Goal: Task Accomplishment & Management: Use online tool/utility

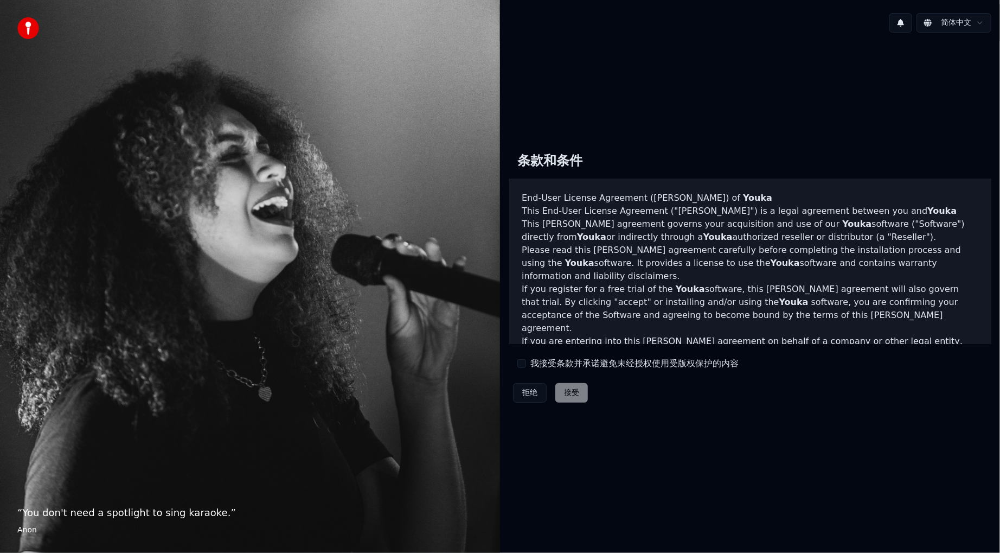
drag, startPoint x: 576, startPoint y: 362, endPoint x: 584, endPoint y: 393, distance: 31.3
click at [576, 363] on label "我接受条款并承诺避免未经授权使用受版权保护的内容" at bounding box center [634, 363] width 208 height 13
click at [526, 363] on button "我接受条款并承诺避免未经授权使用受版权保护的内容" at bounding box center [521, 363] width 9 height 9
click at [578, 394] on button "接受" at bounding box center [571, 393] width 33 height 20
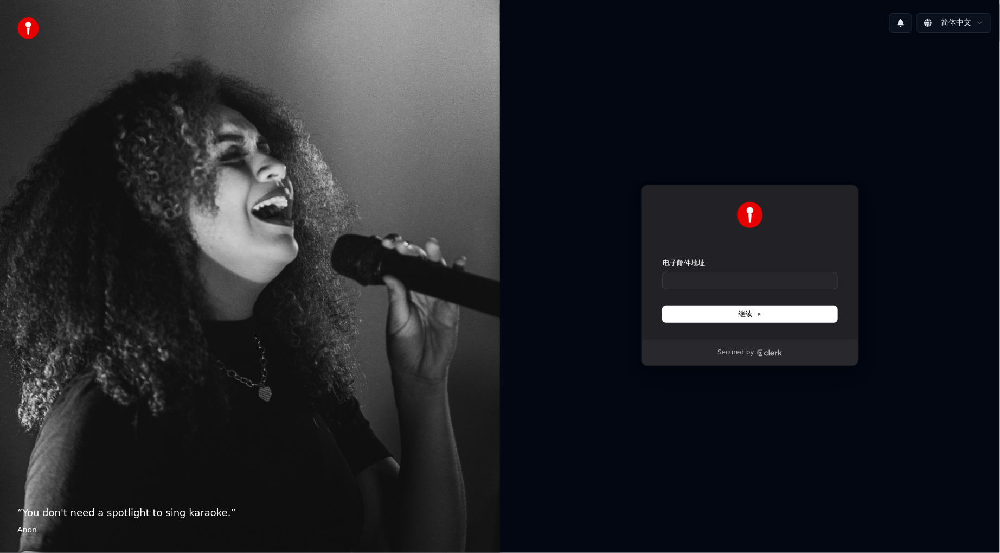
click at [763, 289] on form "电子邮件地址 继续" at bounding box center [750, 290] width 175 height 64
click at [759, 284] on input "电子邮件地址" at bounding box center [750, 280] width 175 height 16
click at [744, 317] on span "继续" at bounding box center [750, 314] width 24 height 10
type input "**********"
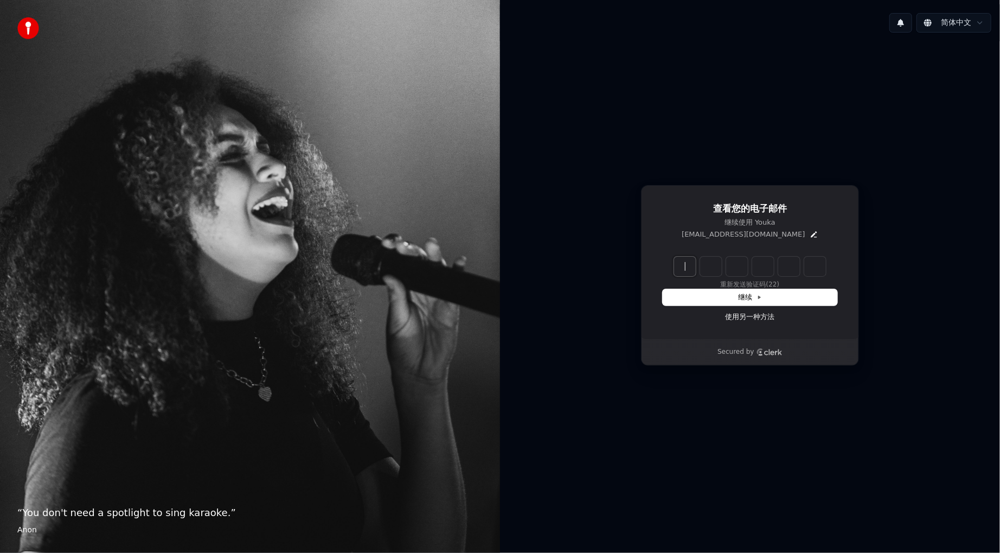
click at [692, 267] on input "Enter verification code" at bounding box center [761, 267] width 174 height 20
paste input "******"
type input "******"
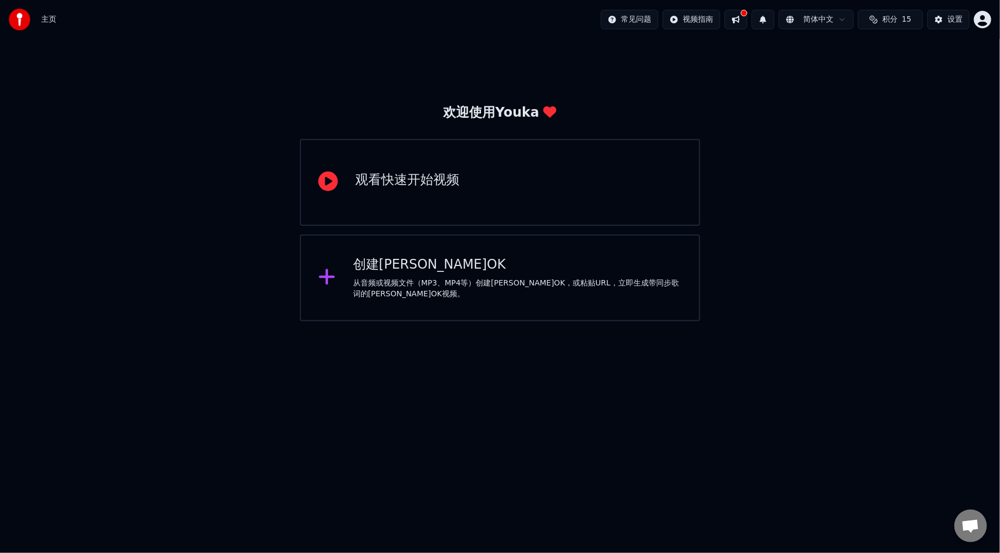
click at [524, 268] on div "创建卡拉OK" at bounding box center [517, 264] width 329 height 17
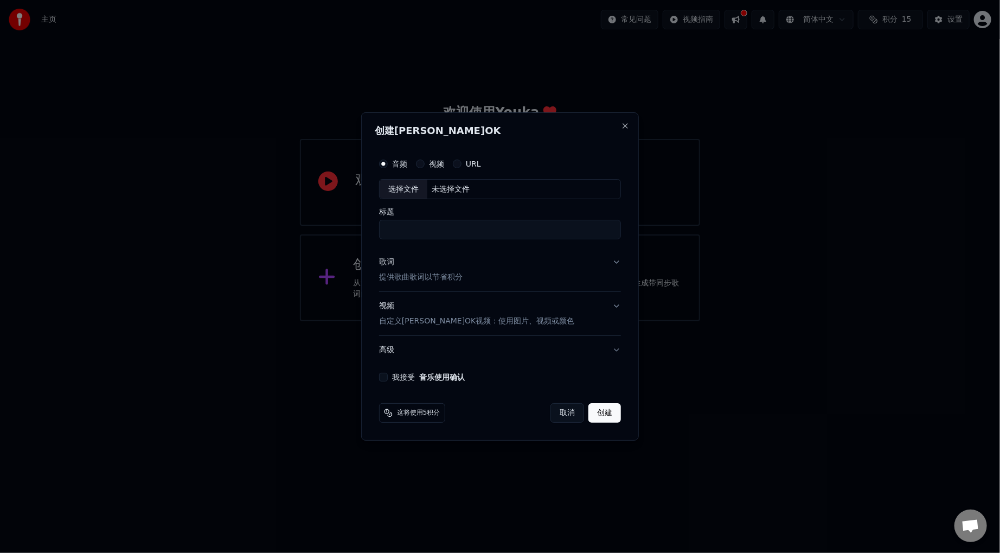
click at [465, 164] on div "URL" at bounding box center [467, 163] width 28 height 9
click at [457, 164] on button "URL" at bounding box center [457, 163] width 9 height 9
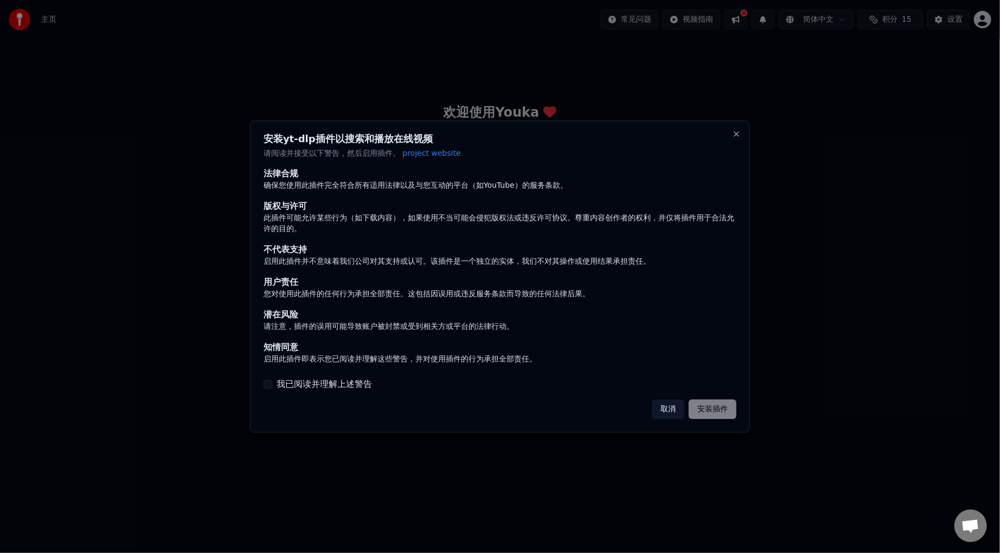
click at [274, 381] on div "我已阅读并理解上述警告" at bounding box center [500, 383] width 473 height 13
click at [270, 383] on button "我已阅读并理解上述警告" at bounding box center [268, 384] width 9 height 9
click at [728, 410] on button "安装插件" at bounding box center [713, 409] width 48 height 20
drag, startPoint x: 695, startPoint y: 262, endPoint x: 678, endPoint y: 272, distance: 19.2
click at [678, 272] on div "法律合规 确保您使用此插件完全符合所有适用法律以及与您互动的平台（如YouTube）的服务条款。 版权与许可 此插件可能允许某些行为（如下载内容），如果使用不…" at bounding box center [500, 266] width 473 height 197
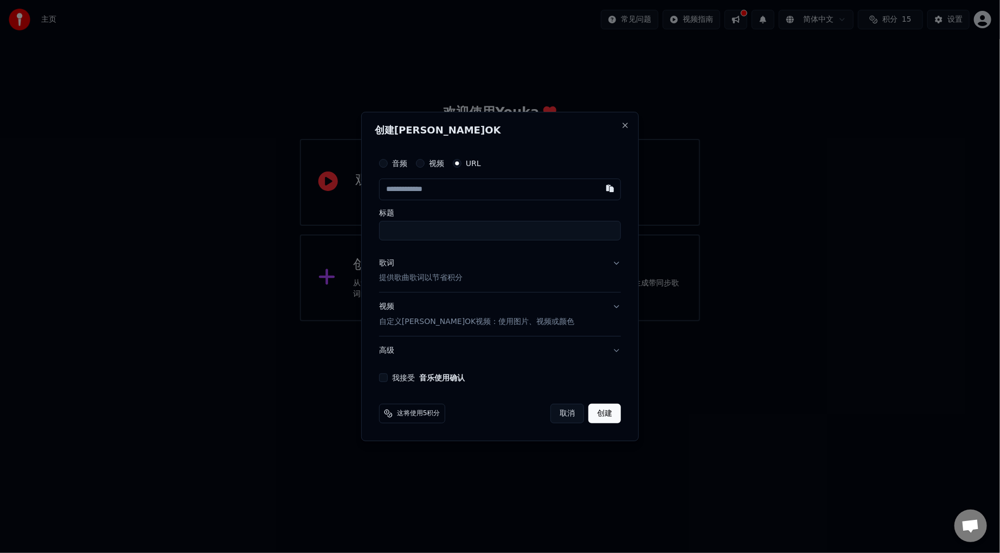
paste input "**********"
type input "**********"
click at [495, 226] on input "标题" at bounding box center [500, 231] width 242 height 20
type input "**********"
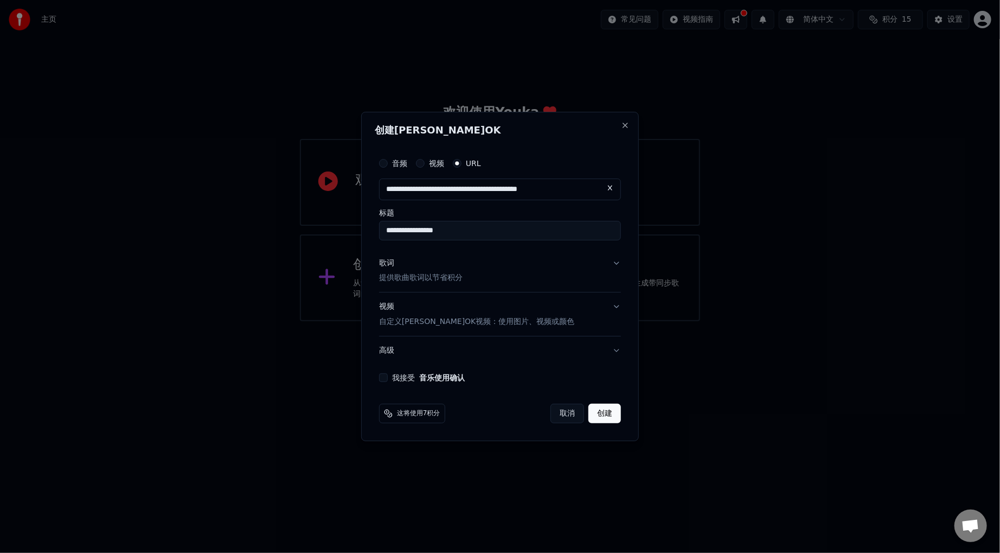
click at [518, 217] on div "**********" at bounding box center [500, 224] width 242 height 31
click at [618, 265] on button "歌词 提供歌曲歌词以节省积分" at bounding box center [500, 270] width 242 height 43
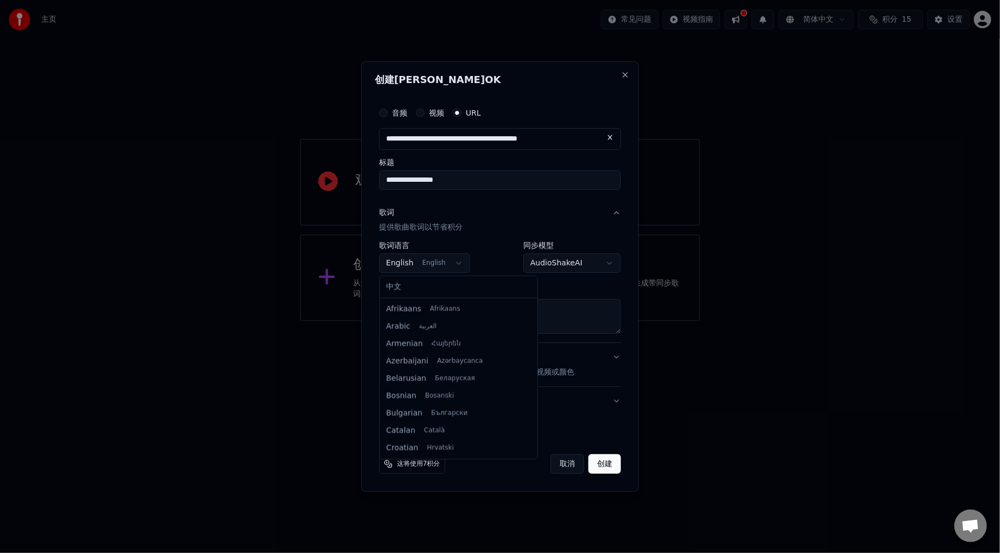
click at [453, 261] on body "**********" at bounding box center [500, 160] width 1000 height 321
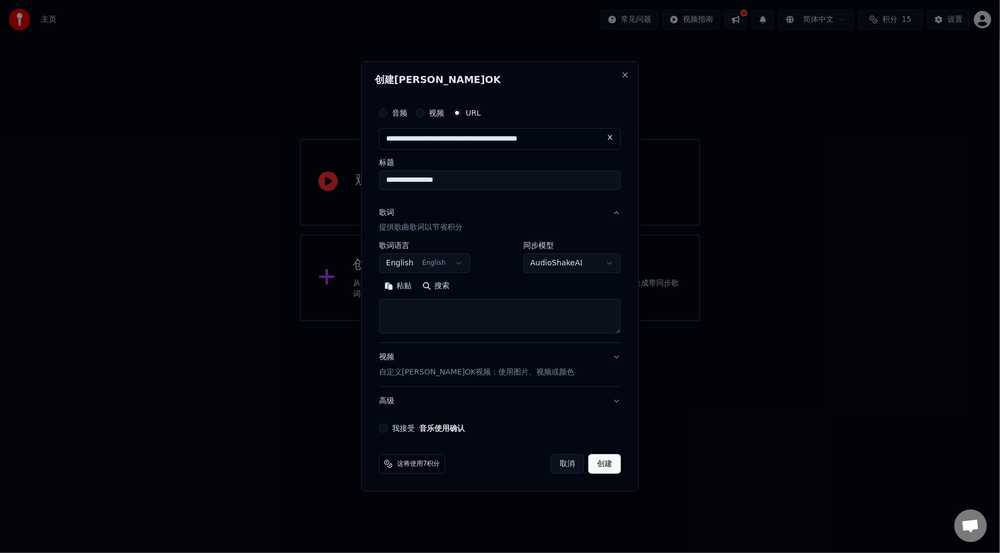
click at [499, 249] on body "**********" at bounding box center [500, 160] width 1000 height 321
click at [561, 266] on body "**********" at bounding box center [500, 160] width 1000 height 321
click at [439, 261] on body "**********" at bounding box center [500, 160] width 1000 height 321
click at [432, 266] on body "**********" at bounding box center [500, 160] width 1000 height 321
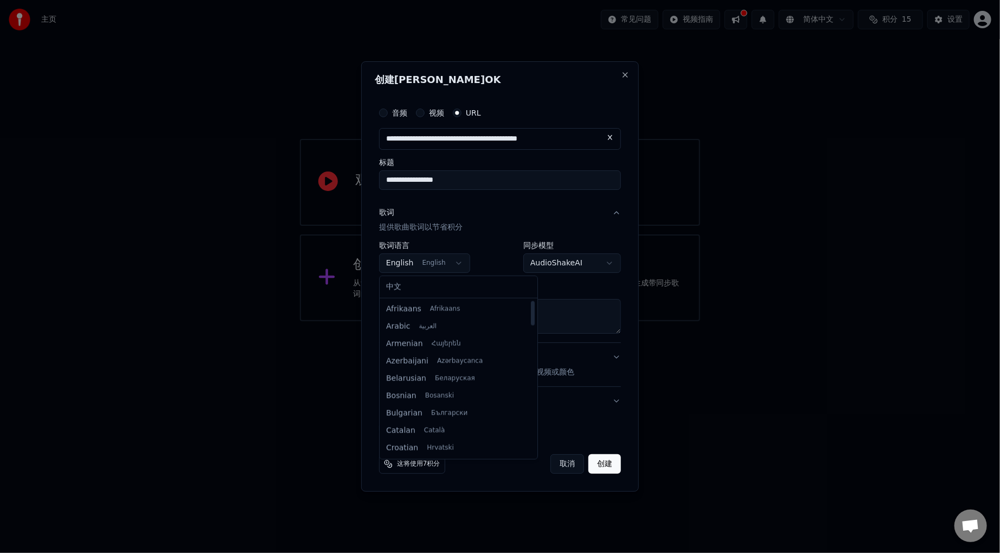
scroll to position [381, 0]
select select "**"
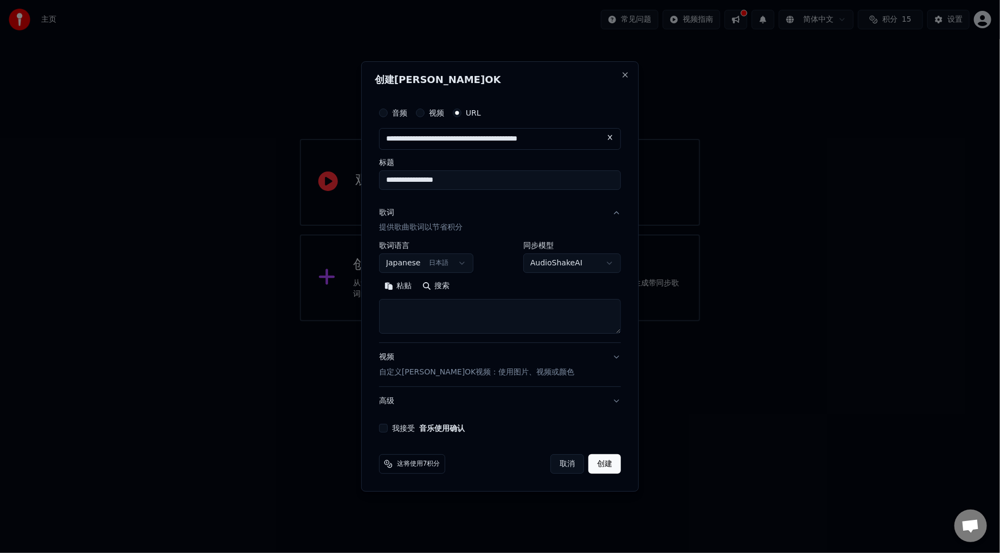
click at [463, 318] on textarea at bounding box center [500, 316] width 242 height 35
paste textarea "**********"
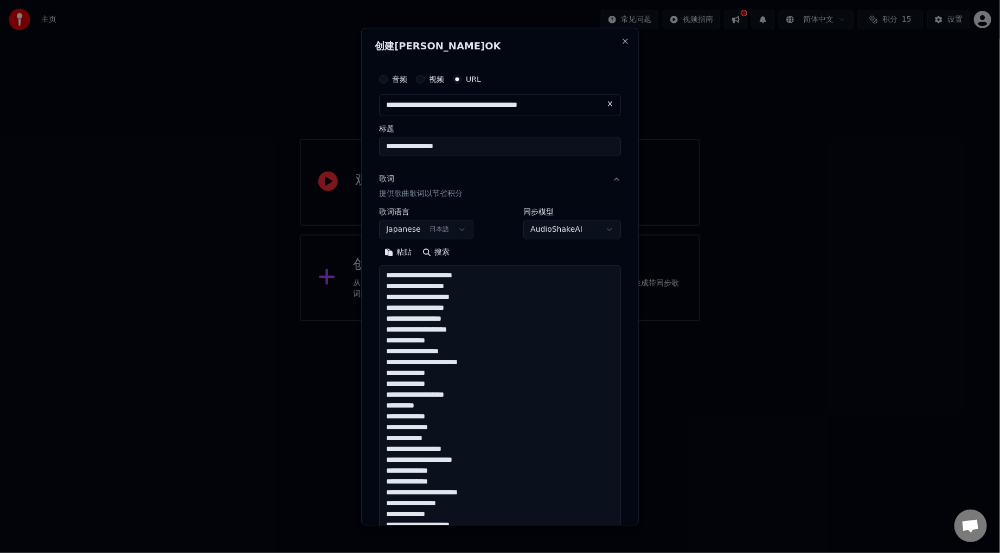
scroll to position [349, 0]
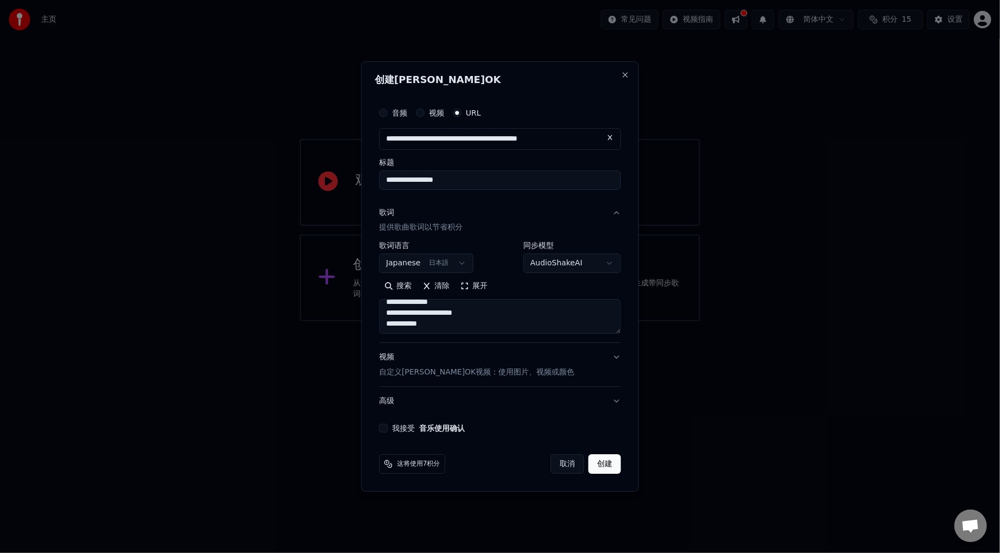
type textarea "**********"
click at [388, 429] on div "我接受 音乐使用确认" at bounding box center [500, 428] width 242 height 9
click at [385, 428] on button "我接受 音乐使用确认" at bounding box center [383, 428] width 9 height 9
click at [600, 461] on button "创建" at bounding box center [604, 464] width 33 height 20
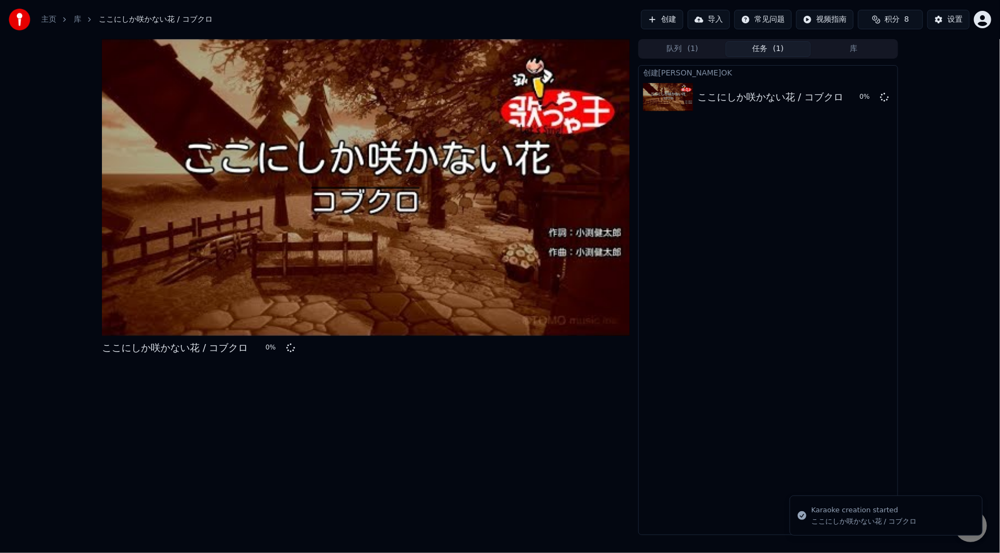
click at [417, 164] on div at bounding box center [366, 187] width 528 height 297
click at [939, 20] on button "设置" at bounding box center [948, 20] width 42 height 20
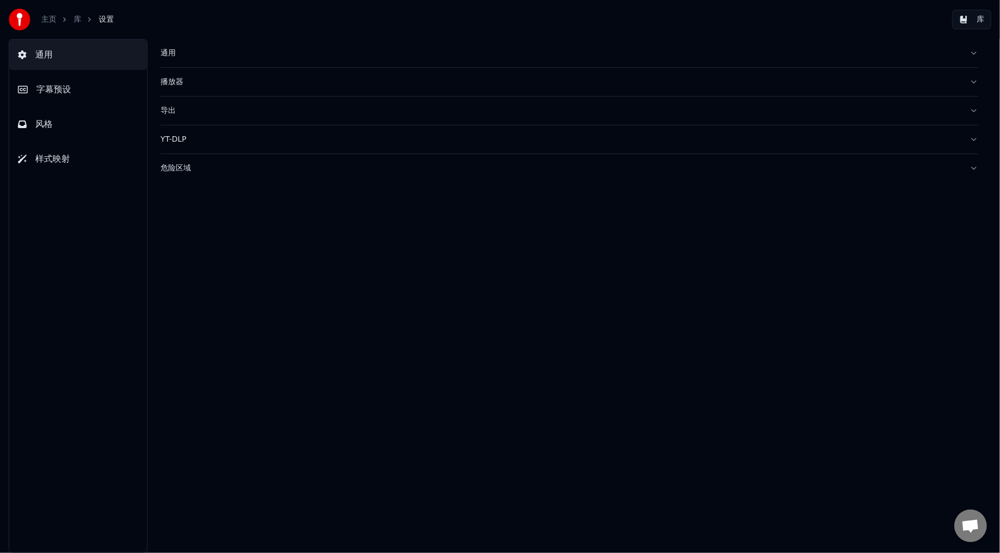
click at [260, 59] on button "通用" at bounding box center [570, 53] width 818 height 28
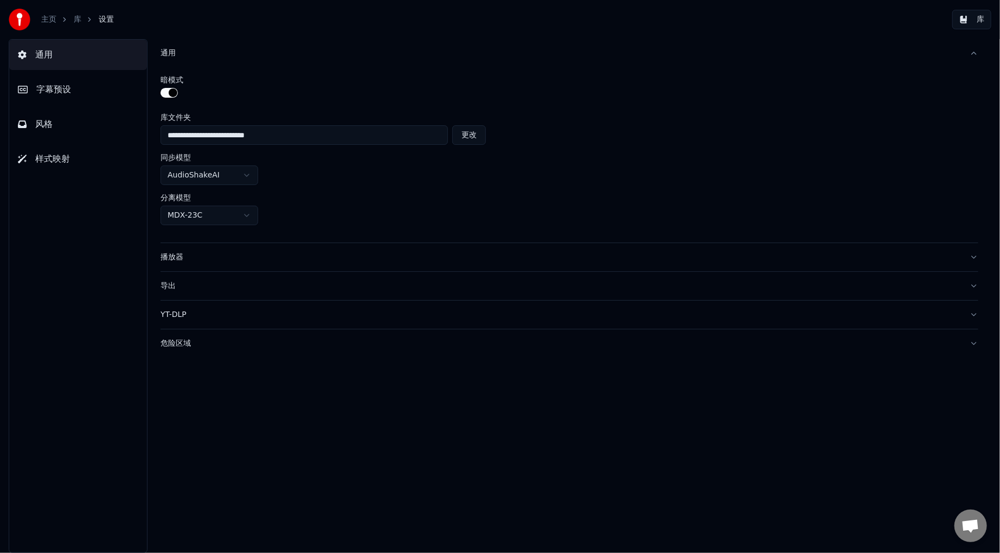
click at [239, 283] on div "导出" at bounding box center [561, 285] width 800 height 11
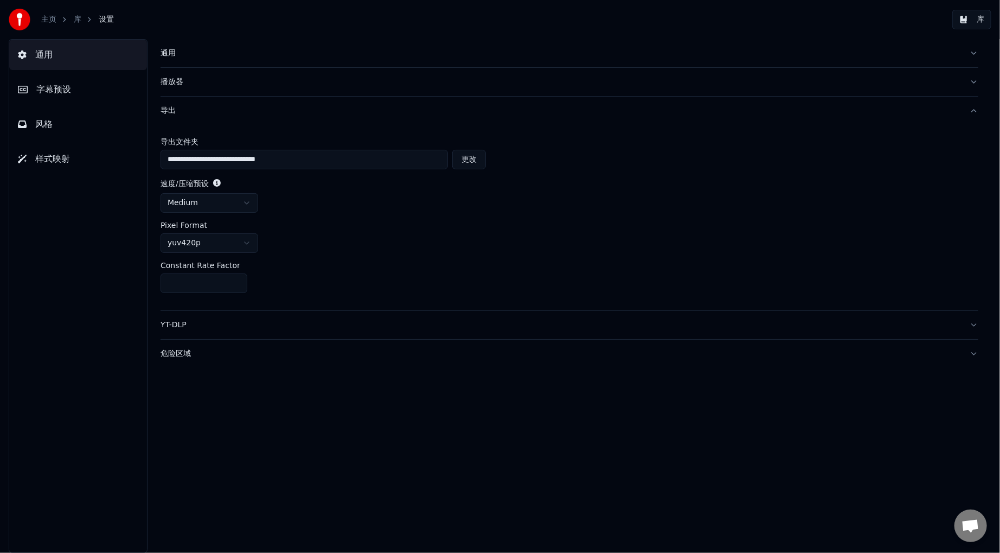
click at [255, 69] on button "播放器" at bounding box center [570, 82] width 818 height 28
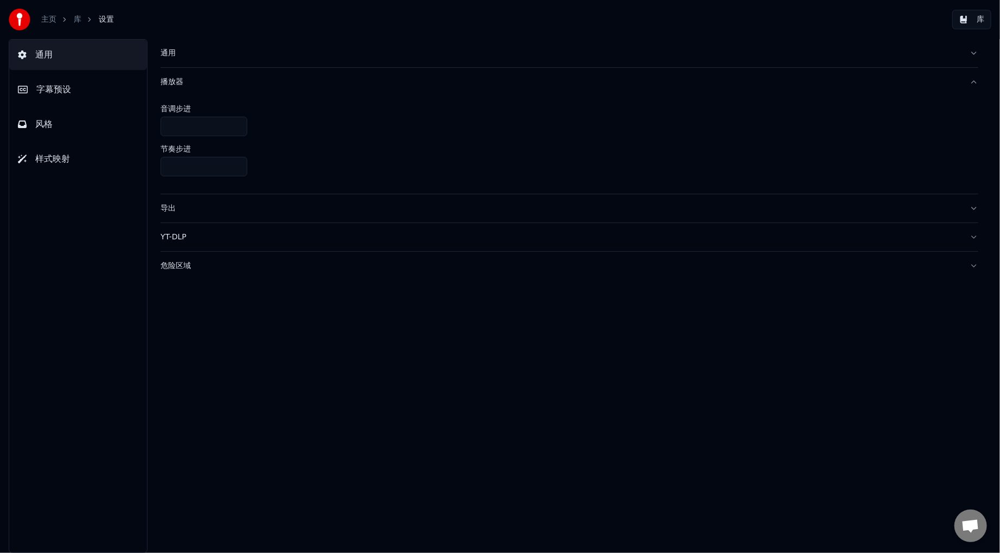
click at [71, 86] on span "字幕预设" at bounding box center [53, 89] width 35 height 13
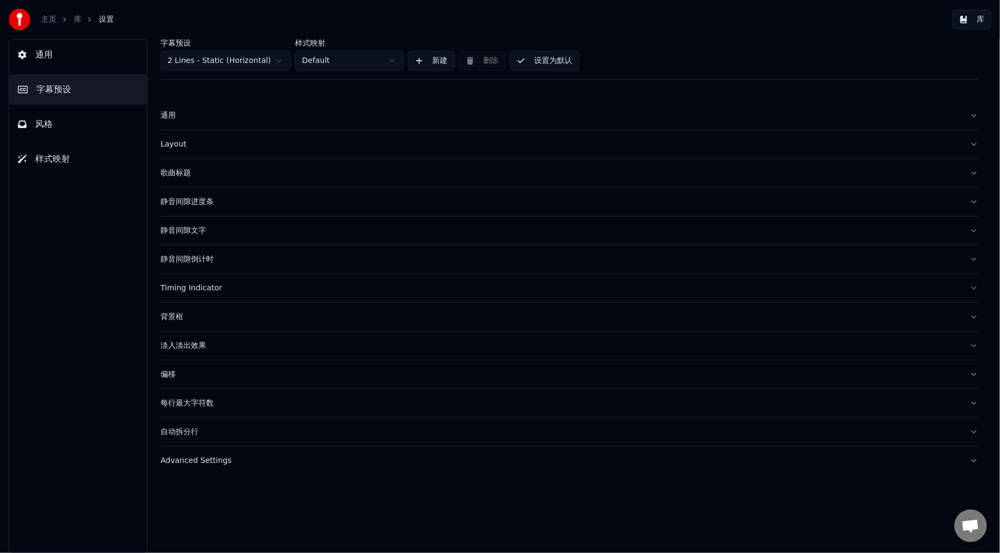
click at [82, 125] on button "风格" at bounding box center [78, 124] width 138 height 30
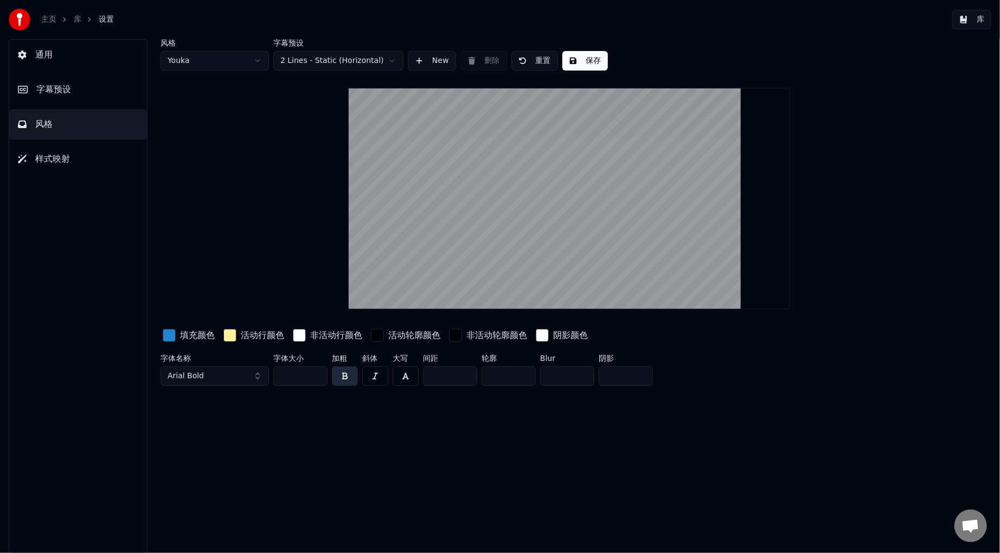
click at [48, 22] on link "主页" at bounding box center [48, 19] width 15 height 11
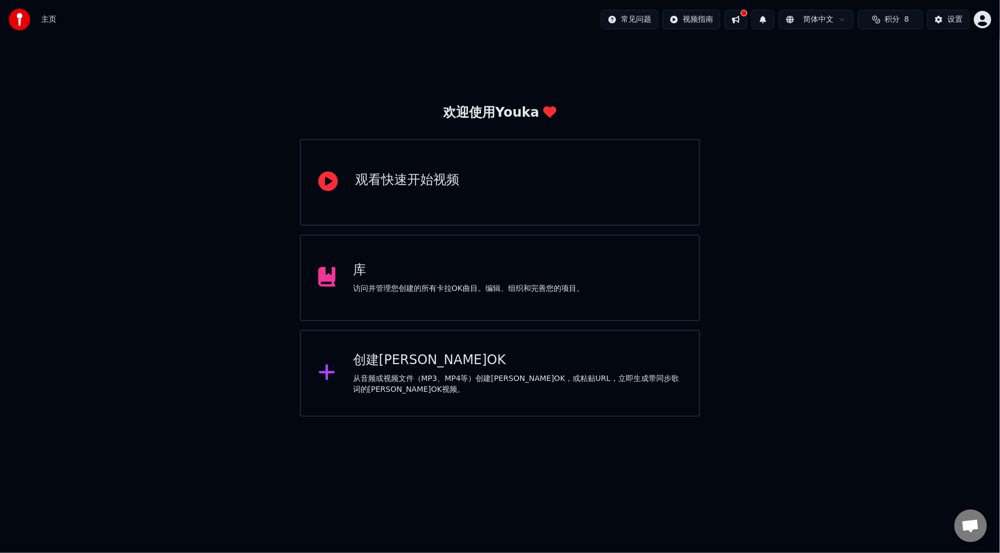
click at [597, 153] on div "观看快速开始视频" at bounding box center [500, 182] width 400 height 87
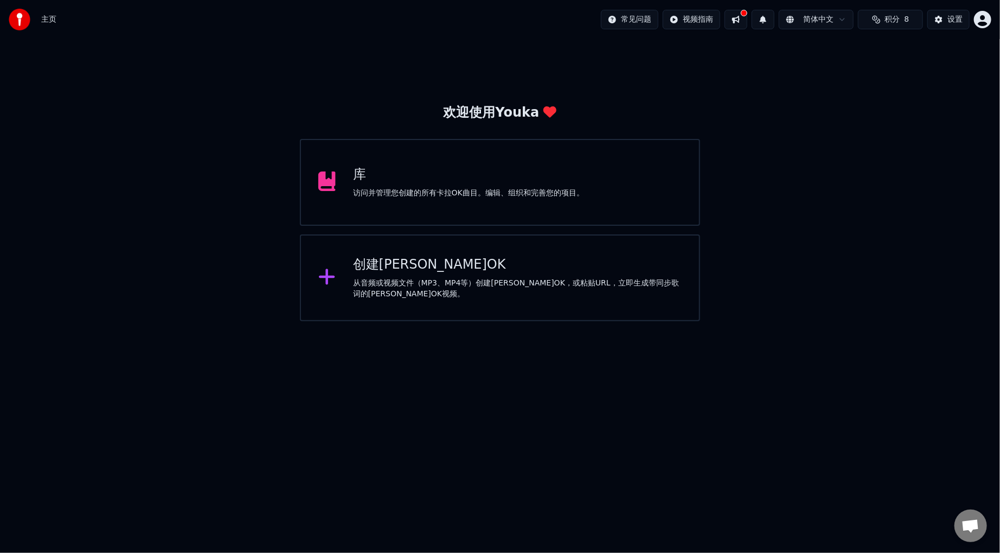
click at [467, 280] on div "从音频或视频文件（MP3、MP4等）创建卡拉OK，或粘贴URL，立即生成带同步歌词的卡拉OK视频。" at bounding box center [517, 289] width 329 height 22
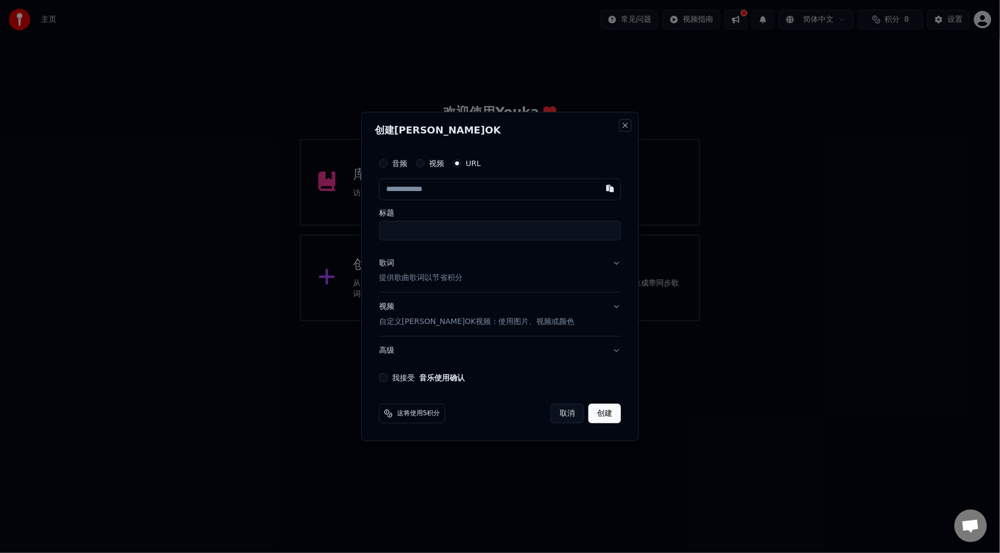
click at [624, 122] on button "Close" at bounding box center [625, 125] width 9 height 9
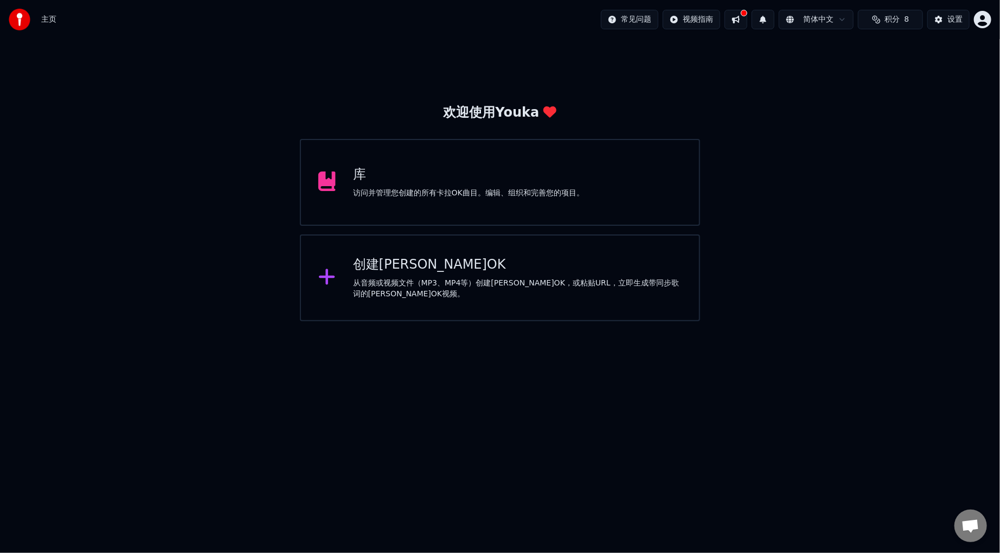
click at [736, 19] on button at bounding box center [736, 20] width 23 height 20
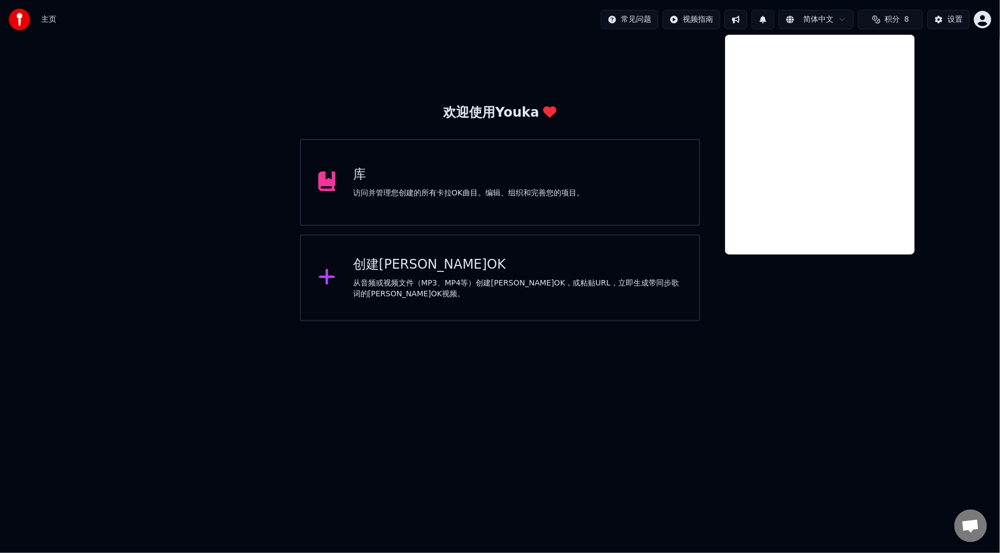
click at [644, 47] on div "欢迎使用Youka 库 访问并管理您创建的所有卡拉OK曲目。编辑、组织和完善您的项目。 创建卡拉OK 从音频或视频文件（MP3、MP4等）创建卡拉OK，或粘贴…" at bounding box center [500, 180] width 1000 height 282
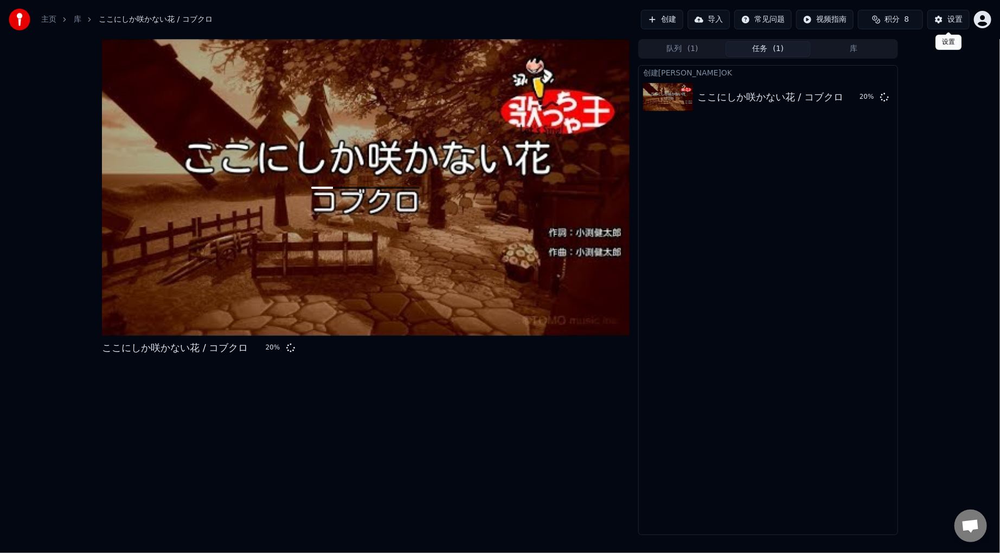
click at [936, 23] on button "设置" at bounding box center [948, 20] width 42 height 20
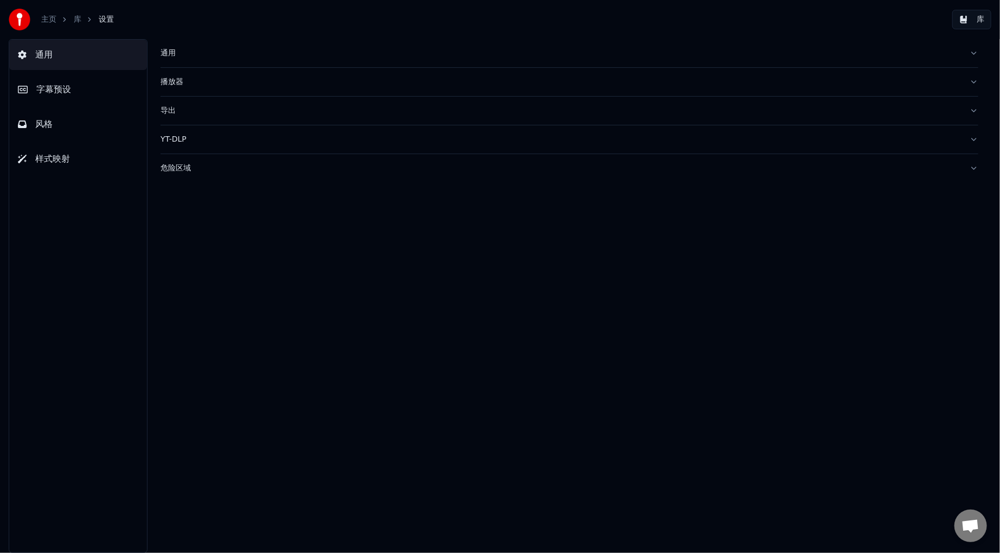
click at [121, 79] on button "字幕预设" at bounding box center [78, 89] width 138 height 30
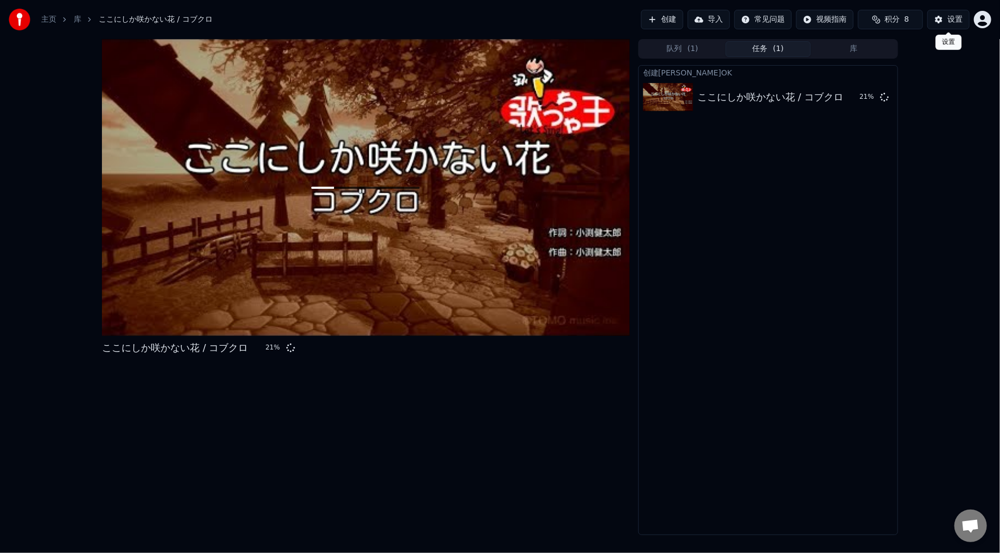
click at [944, 23] on button "设置" at bounding box center [948, 20] width 42 height 20
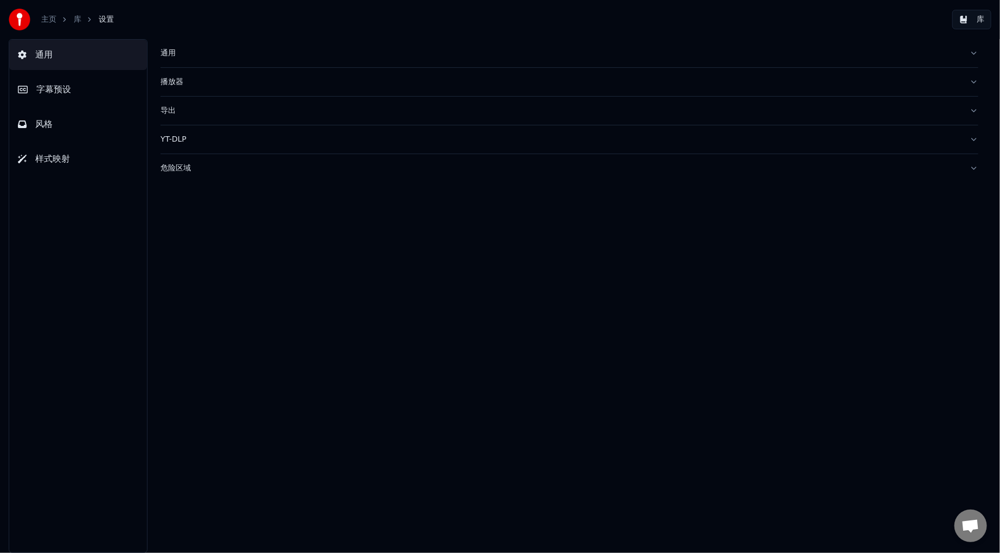
click at [83, 84] on button "字幕预设" at bounding box center [78, 89] width 138 height 30
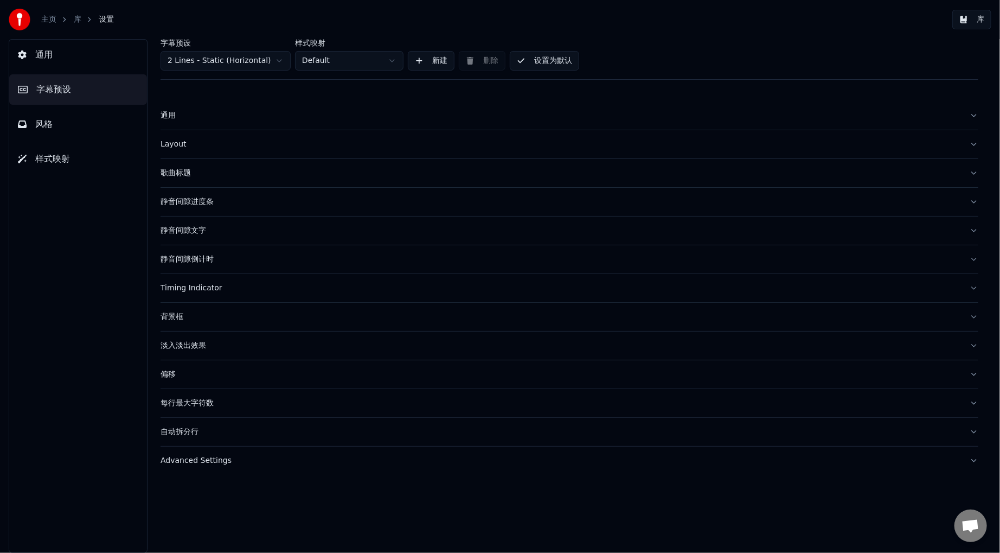
click at [73, 74] on button "字幕预设" at bounding box center [78, 89] width 138 height 30
click at [62, 68] on button "通用" at bounding box center [78, 55] width 138 height 30
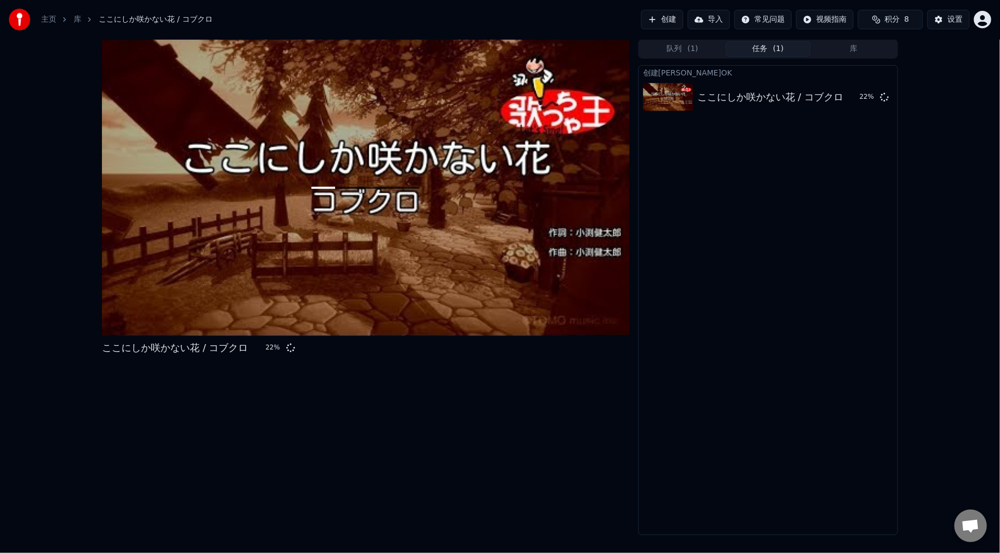
click at [365, 184] on div at bounding box center [366, 187] width 528 height 297
drag, startPoint x: 358, startPoint y: 175, endPoint x: 520, endPoint y: 153, distance: 163.0
click at [358, 175] on div at bounding box center [366, 187] width 528 height 297
click at [695, 44] on span "( 1 )" at bounding box center [693, 48] width 11 height 11
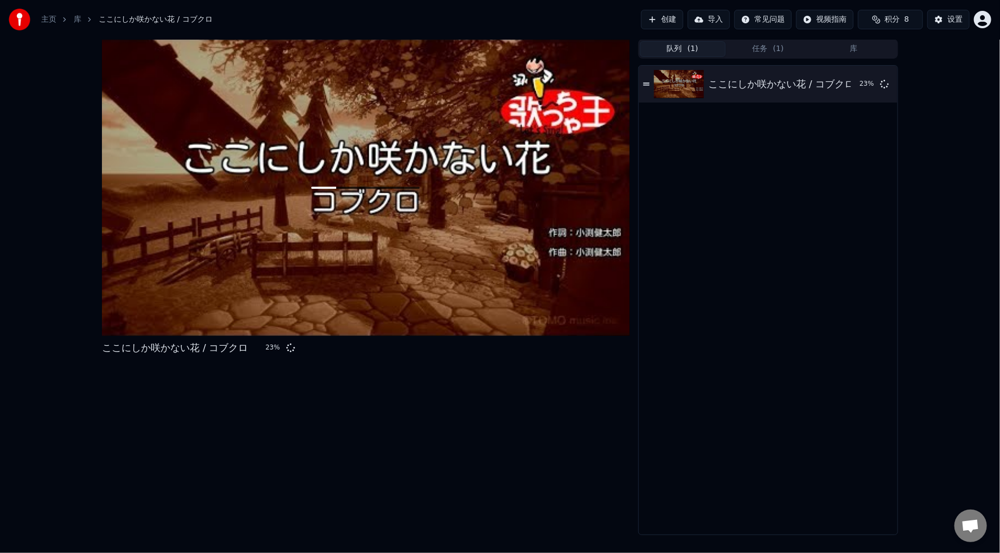
click at [770, 46] on button "任务 ( 1 )" at bounding box center [769, 49] width 86 height 16
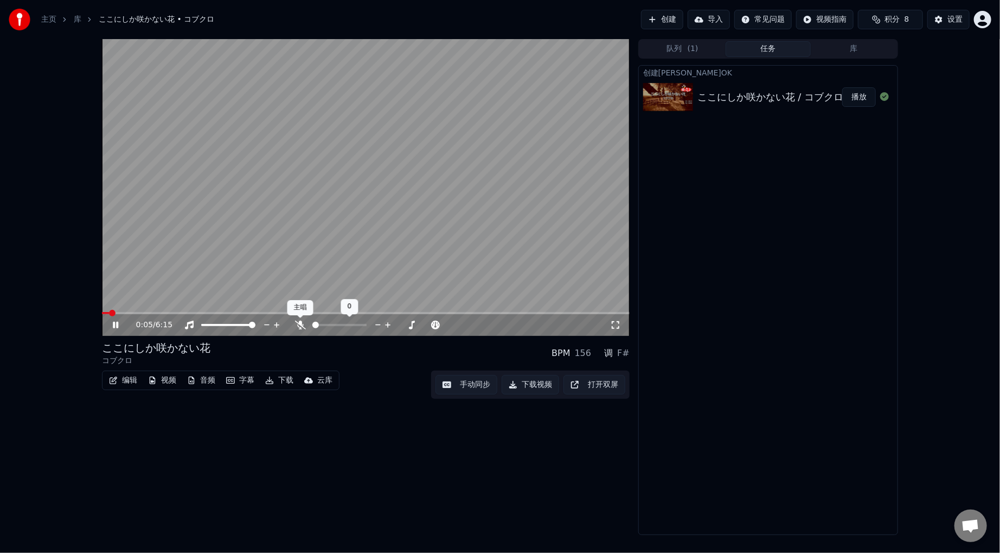
click at [297, 325] on icon at bounding box center [300, 325] width 11 height 9
click at [118, 325] on icon at bounding box center [115, 325] width 5 height 7
click at [302, 322] on icon at bounding box center [300, 325] width 11 height 9
click at [301, 325] on icon at bounding box center [300, 325] width 11 height 9
click at [778, 22] on html "主页 库 ここにしか咲かない花 • コブクロ 创建 导入 常见问题 视频指南 积分 8 设置 0:25 / 6:15 ここにしか咲かない花 コブクロ BPM …" at bounding box center [500, 276] width 1000 height 553
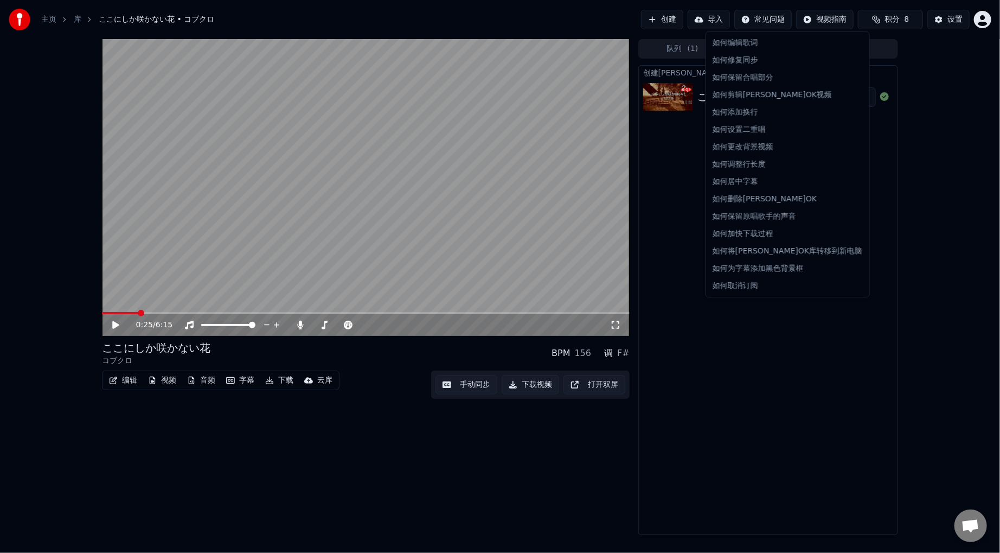
click at [920, 163] on html "主页 库 ここにしか咲かない花 • コブクロ 创建 导入 常见问题 视频指南 积分 8 设置 0:25 / 6:15 ここにしか咲かない花 コブクロ BPM …" at bounding box center [500, 276] width 1000 height 553
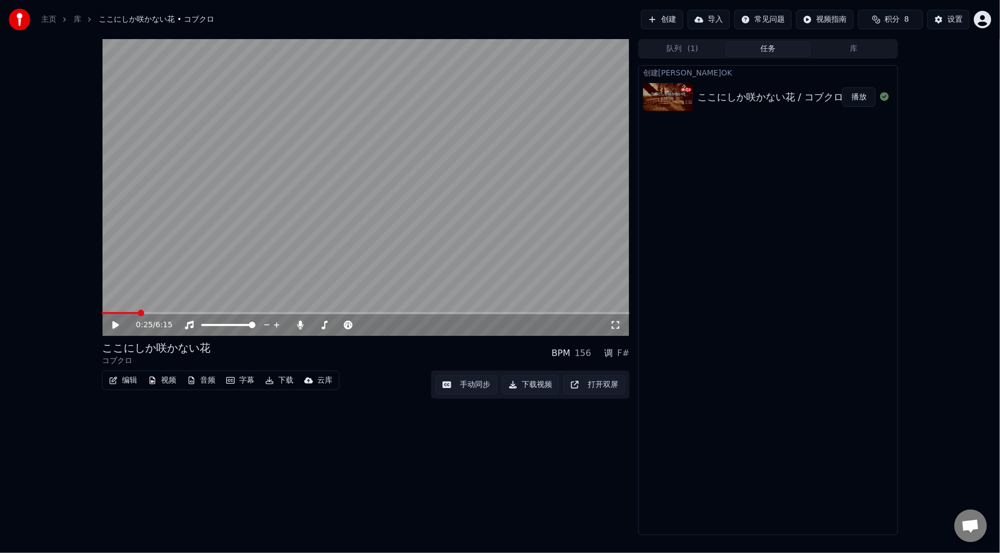
click at [114, 323] on icon at bounding box center [115, 325] width 7 height 8
click at [364, 326] on span at bounding box center [363, 325] width 7 height 7
click at [387, 328] on span at bounding box center [387, 325] width 7 height 7
click at [117, 325] on icon at bounding box center [115, 325] width 5 height 7
click at [297, 324] on icon at bounding box center [300, 325] width 6 height 9
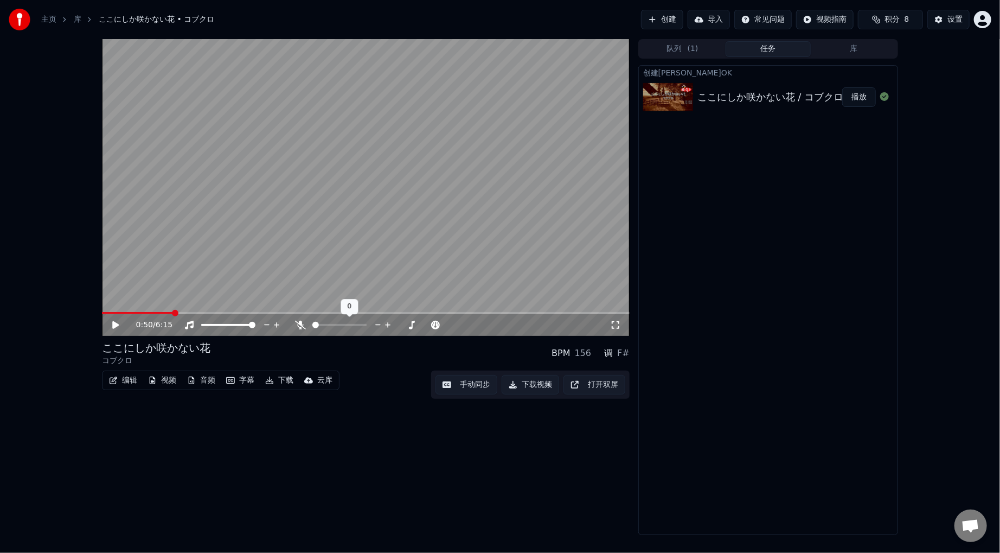
click at [297, 324] on icon at bounding box center [300, 325] width 11 height 9
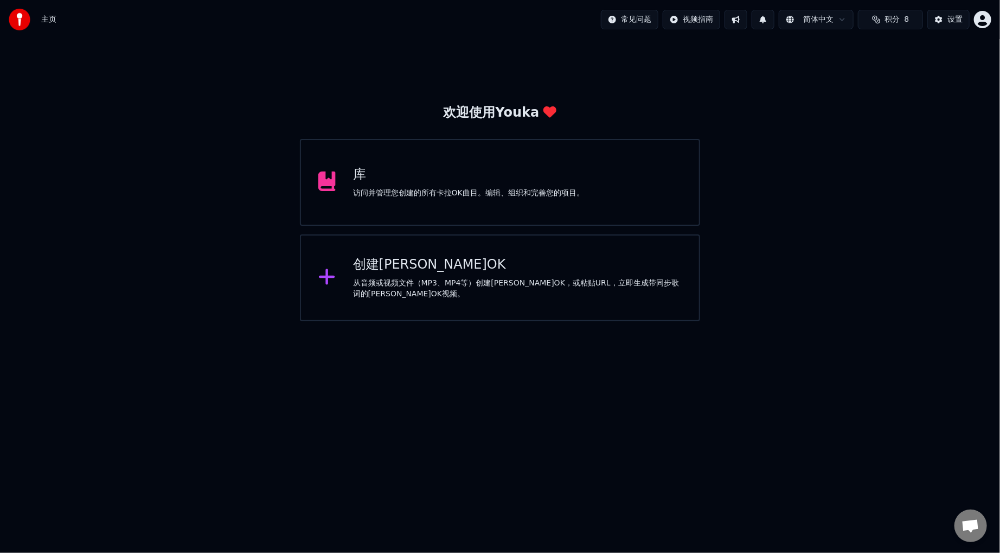
click at [811, 22] on html "主页 常见问题 视频指南 简体中文 积分 8 设置 欢迎使用Youka 库 访问并管理您创建的所有卡拉OK曲目。编辑、组织和完善您的项目。 创建卡拉OK 从音…" at bounding box center [500, 160] width 1000 height 321
drag, startPoint x: 937, startPoint y: 81, endPoint x: 892, endPoint y: 7, distance: 86.4
click at [938, 78] on html "主页 常见问题 视频指南 简体中文 积分 8 设置 欢迎使用Youka 库 访问并管理您创建的所有卡拉OK曲目。编辑、组织和完善您的项目。 创建卡拉OK 从音…" at bounding box center [500, 160] width 1000 height 321
click at [946, 27] on button "设置" at bounding box center [948, 20] width 42 height 20
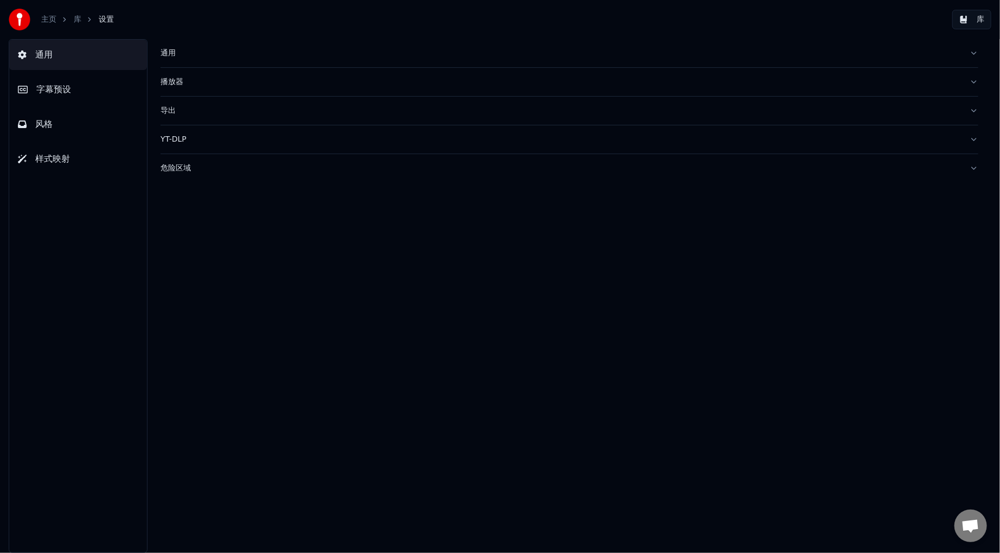
click at [198, 78] on div "播放器" at bounding box center [561, 81] width 800 height 11
click at [221, 210] on div "导出" at bounding box center [561, 208] width 800 height 11
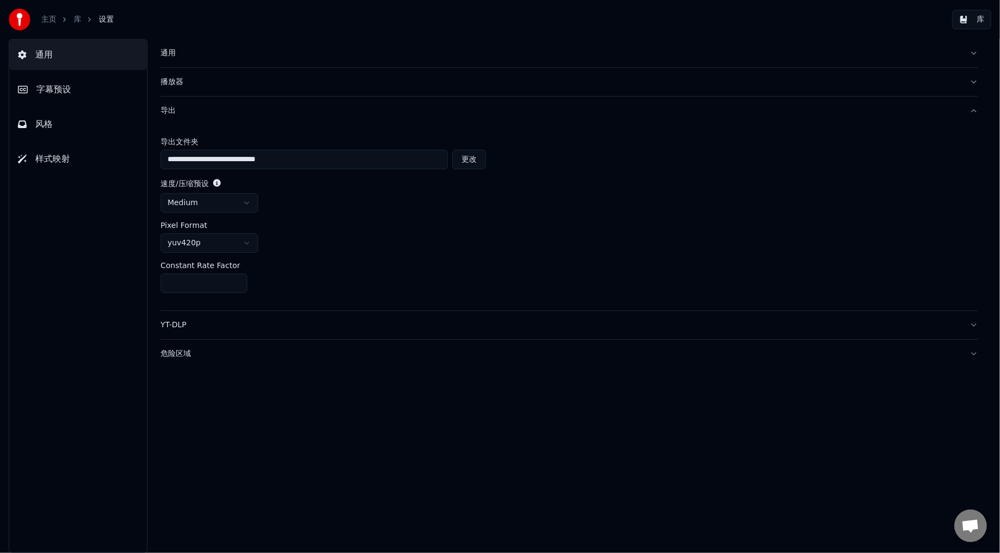
click at [242, 320] on div "YT-DLP" at bounding box center [561, 324] width 800 height 11
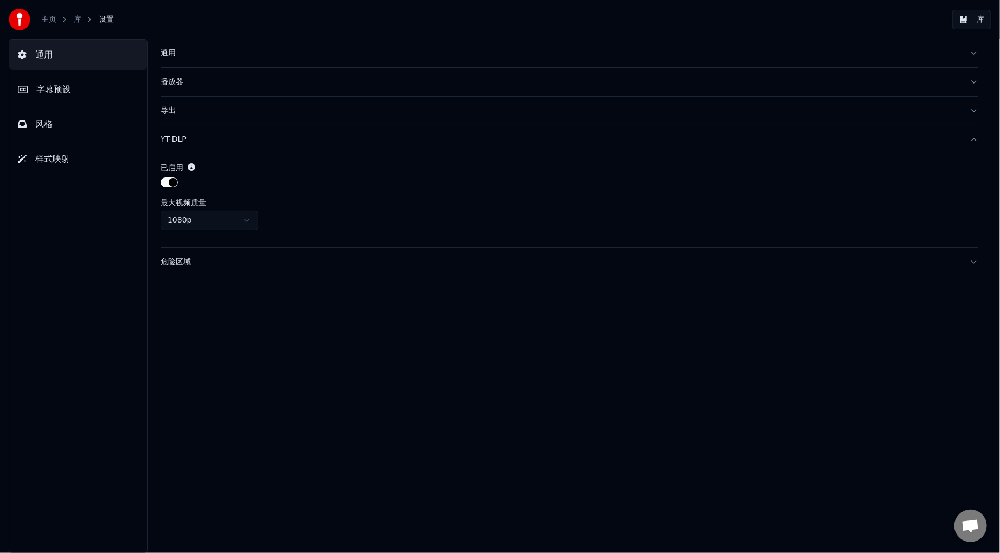
click at [240, 66] on button "通用" at bounding box center [570, 53] width 818 height 28
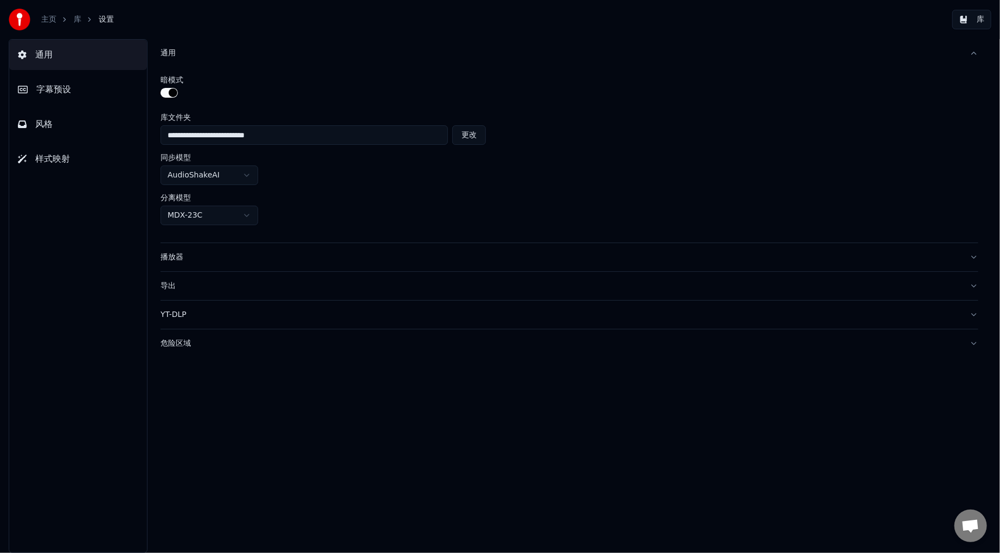
click at [194, 211] on html "**********" at bounding box center [500, 276] width 1000 height 553
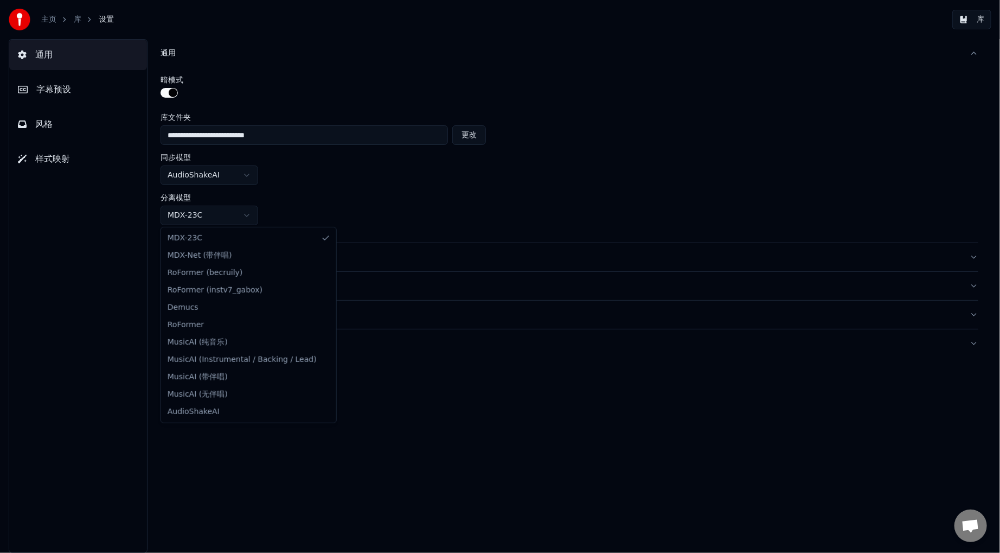
click at [361, 192] on html "**********" at bounding box center [500, 276] width 1000 height 553
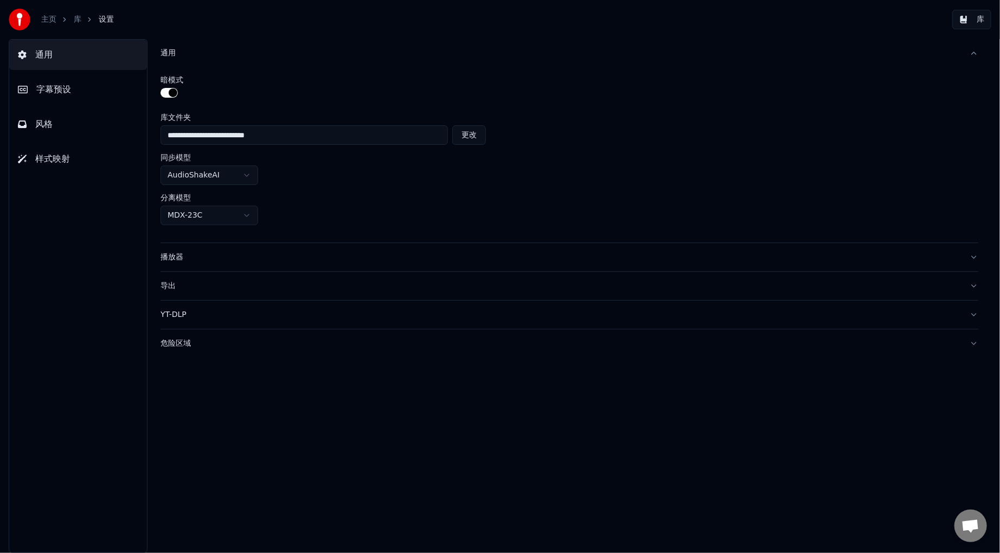
click at [219, 212] on html "**********" at bounding box center [500, 276] width 1000 height 553
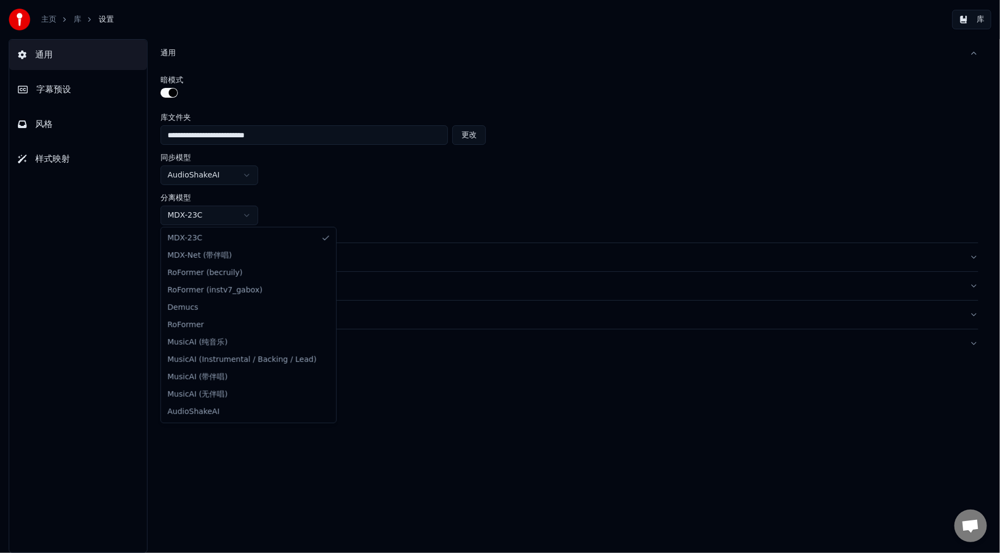
click at [349, 204] on html "**********" at bounding box center [500, 276] width 1000 height 553
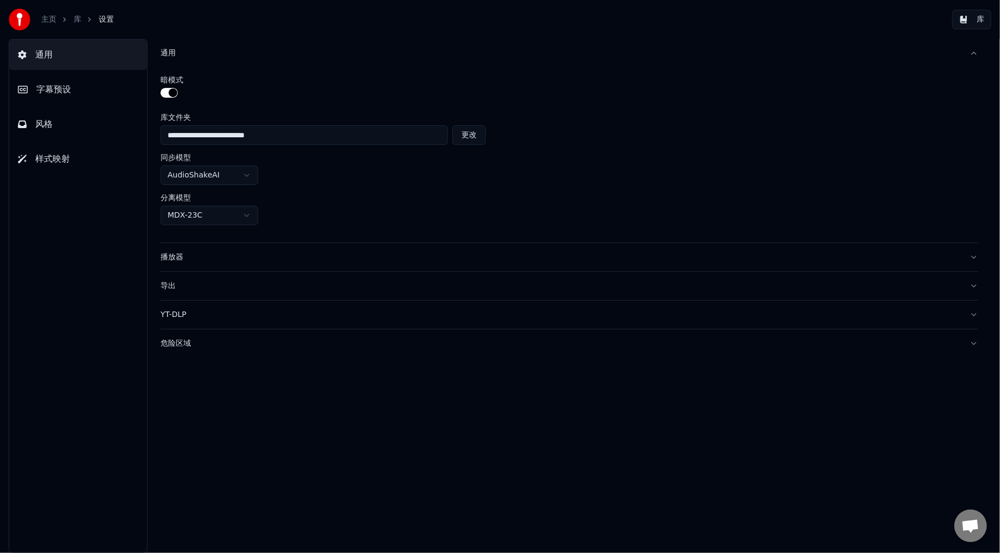
click at [82, 82] on button "字幕预设" at bounding box center [78, 89] width 138 height 30
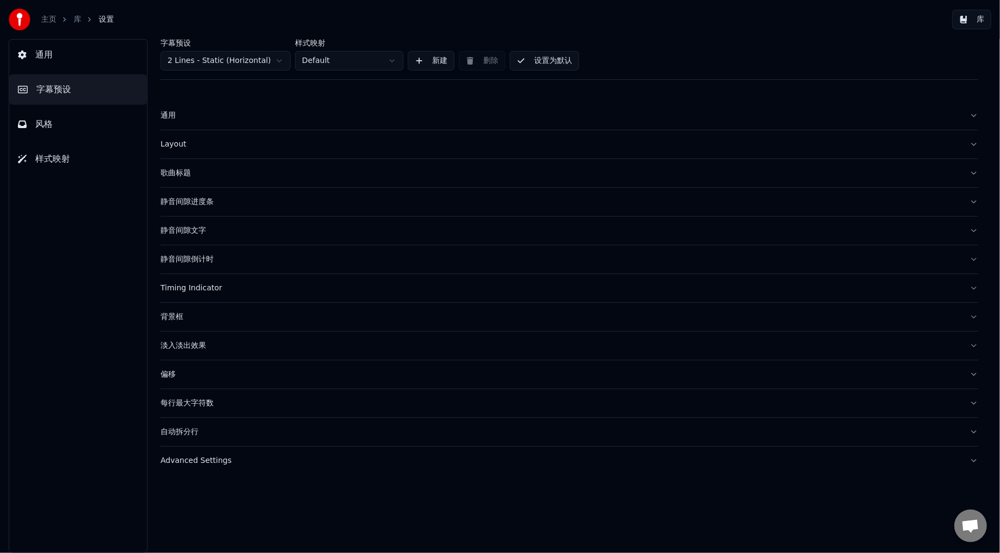
click at [85, 112] on button "风格" at bounding box center [78, 124] width 138 height 30
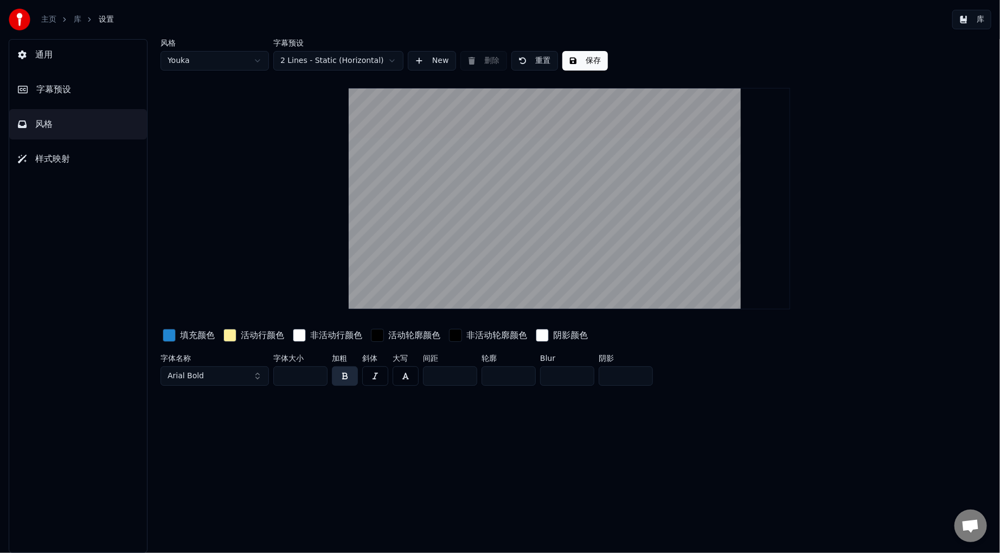
click at [81, 161] on button "样式映射" at bounding box center [78, 159] width 138 height 30
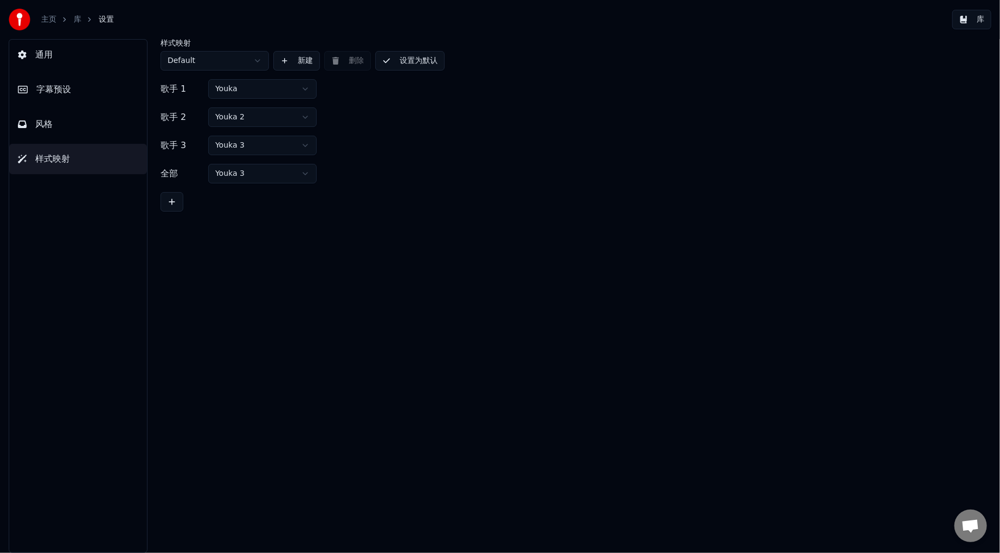
click at [84, 52] on button "通用" at bounding box center [78, 55] width 138 height 30
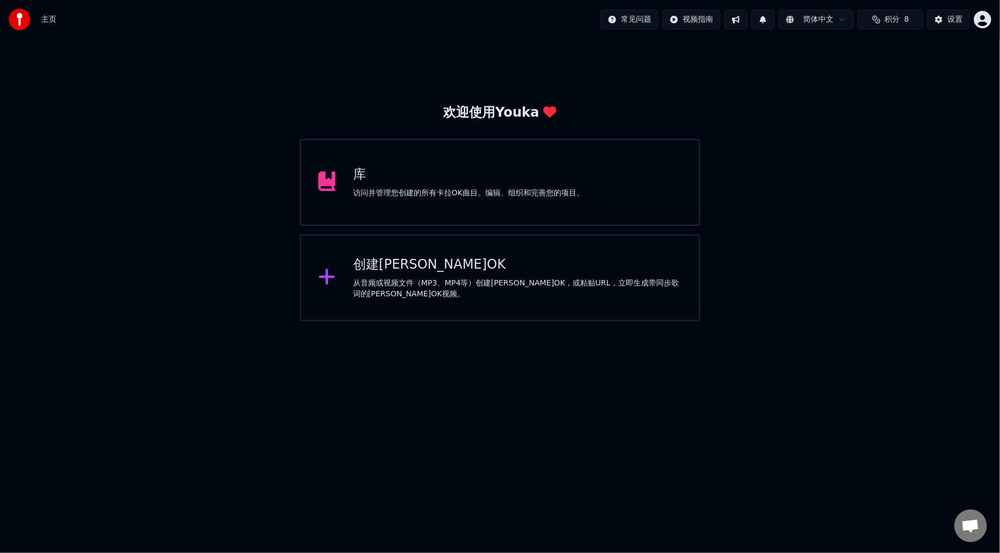
click at [498, 188] on div "访问并管理您创建的所有卡拉OK曲目。编辑、组织和完善您的项目。" at bounding box center [468, 193] width 231 height 11
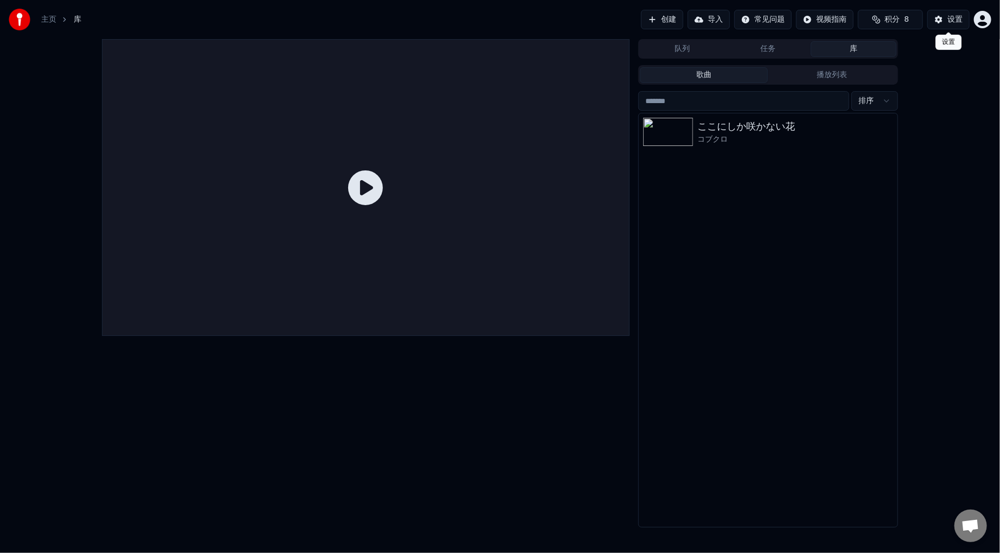
click at [938, 20] on button "设置" at bounding box center [948, 20] width 42 height 20
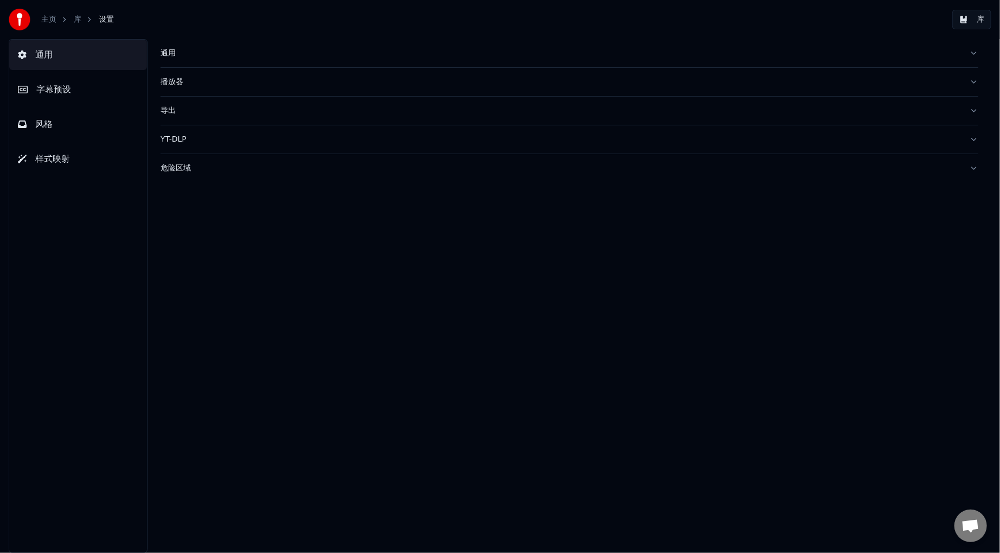
drag, startPoint x: 359, startPoint y: 90, endPoint x: 546, endPoint y: 136, distance: 192.2
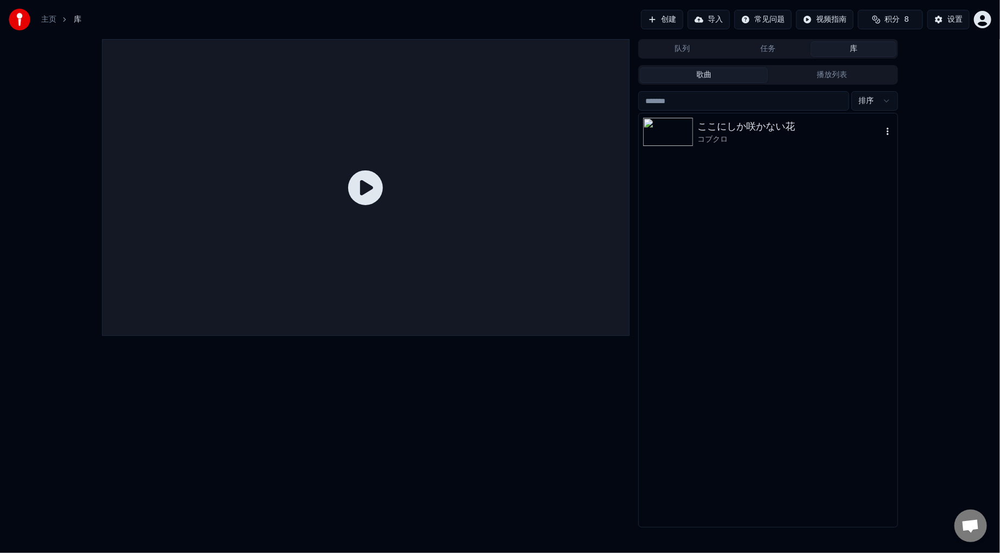
click at [754, 130] on div "ここにしか咲かない花" at bounding box center [789, 126] width 185 height 15
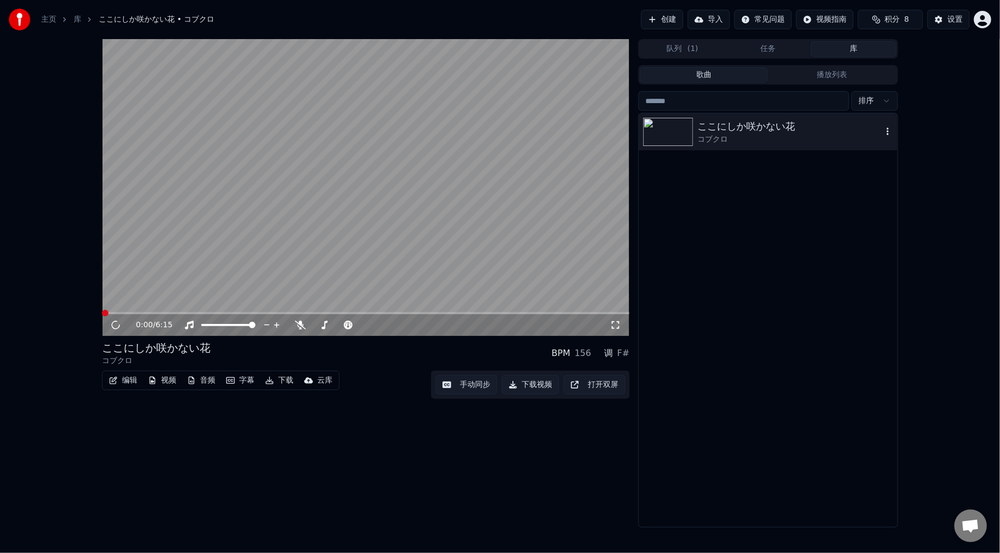
click at [892, 129] on icon "button" at bounding box center [887, 131] width 11 height 9
click at [135, 313] on span at bounding box center [366, 313] width 528 height 2
drag, startPoint x: 114, startPoint y: 310, endPoint x: 153, endPoint y: 310, distance: 39.6
click at [114, 310] on video at bounding box center [366, 187] width 528 height 297
click at [296, 322] on icon at bounding box center [300, 325] width 11 height 9
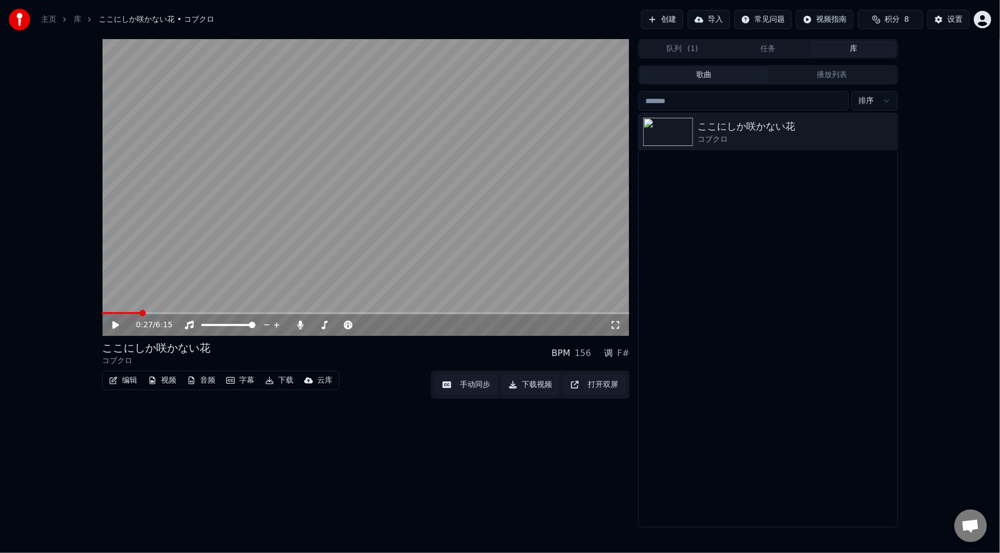
drag, startPoint x: 228, startPoint y: 244, endPoint x: 153, endPoint y: 306, distance: 97.0
click at [228, 244] on video at bounding box center [366, 187] width 528 height 297
click at [299, 328] on icon at bounding box center [300, 325] width 11 height 9
click at [116, 326] on icon at bounding box center [123, 325] width 25 height 9
